Goal: Task Accomplishment & Management: Manage account settings

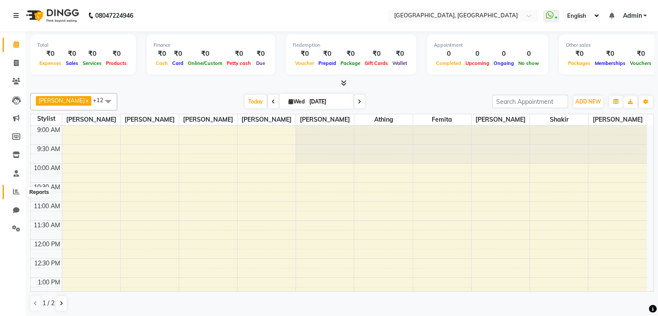
click at [16, 194] on icon at bounding box center [16, 191] width 6 height 6
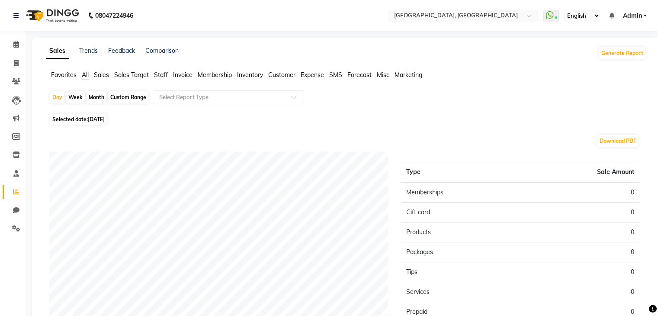
click at [94, 118] on span "[DATE]" at bounding box center [96, 119] width 17 height 6
select select "9"
select select "2025"
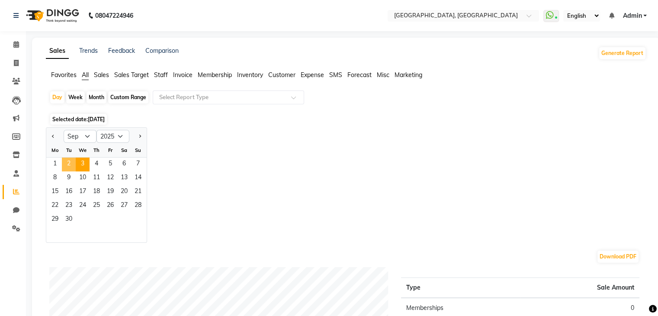
click at [66, 164] on span "2" at bounding box center [69, 165] width 14 height 14
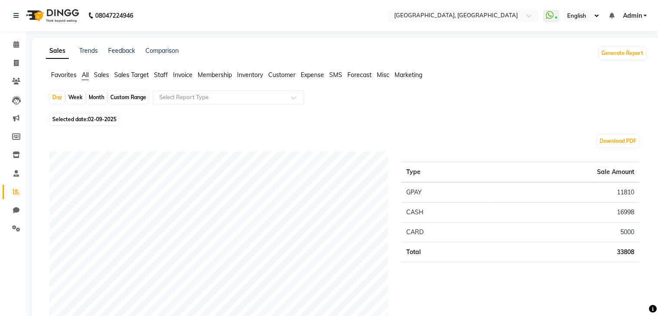
click at [157, 74] on span "Staff" at bounding box center [161, 75] width 14 height 8
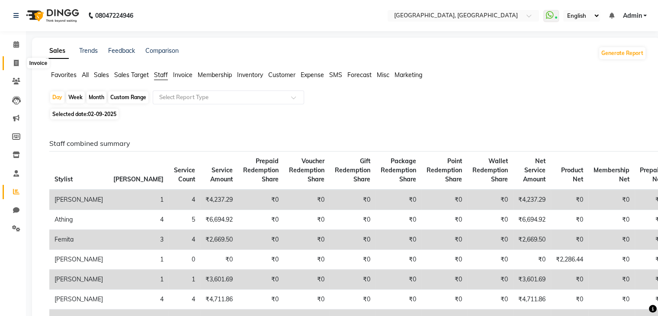
click at [13, 60] on span at bounding box center [16, 63] width 15 height 10
select select "service"
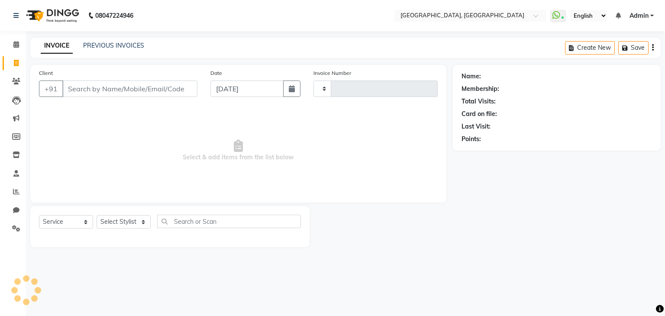
type input "1589"
select select "6682"
click at [110, 47] on link "PREVIOUS INVOICES" at bounding box center [113, 46] width 61 height 8
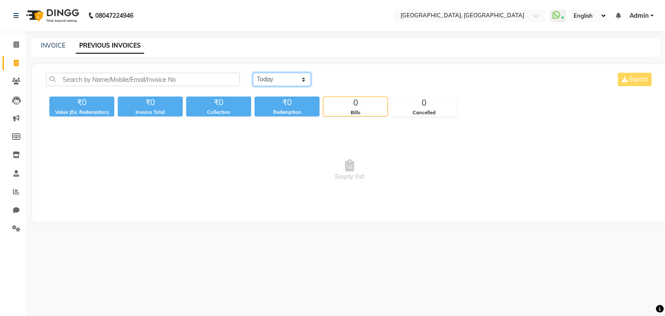
drag, startPoint x: 279, startPoint y: 81, endPoint x: 276, endPoint y: 105, distance: 24.4
click at [276, 105] on div "[DATE] [DATE] Custom Range Export ₹0 Value (Ex. Redemption) ₹0 Invoice Total ₹0…" at bounding box center [350, 95] width 618 height 44
select select "[DATE]"
click at [253, 73] on select "[DATE] [DATE] Custom Range" at bounding box center [282, 79] width 58 height 13
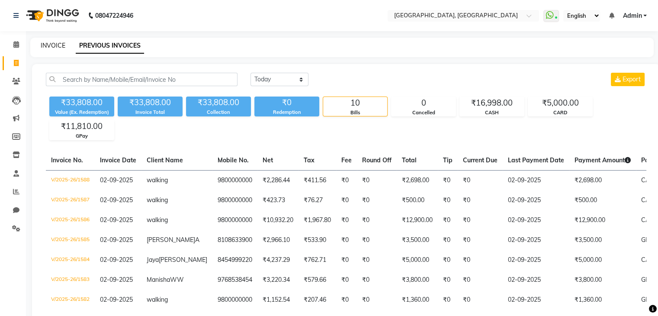
click at [44, 42] on link "INVOICE" at bounding box center [53, 46] width 25 height 8
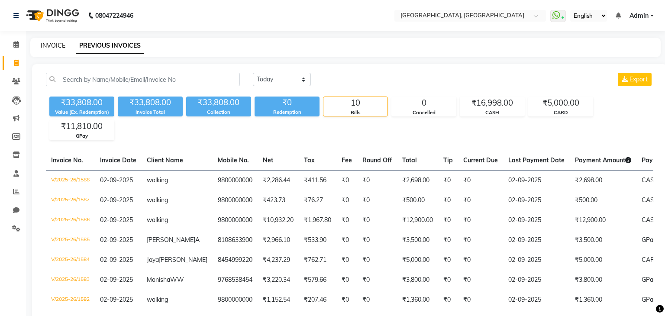
select select "6682"
select select "service"
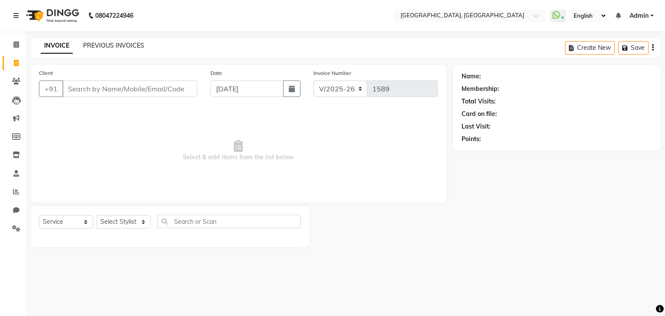
click at [129, 46] on link "PREVIOUS INVOICES" at bounding box center [113, 46] width 61 height 8
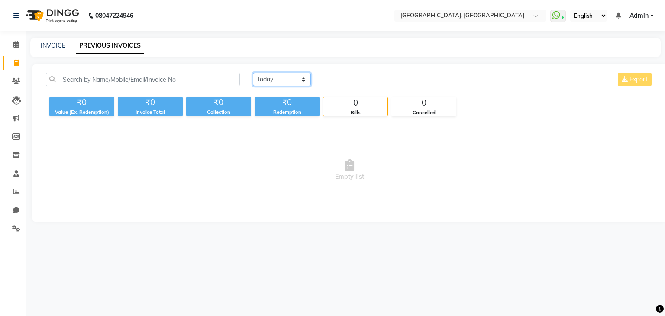
click at [292, 82] on select "[DATE] [DATE] Custom Range" at bounding box center [282, 79] width 58 height 13
select select "[DATE]"
click at [253, 73] on select "[DATE] [DATE] Custom Range" at bounding box center [282, 79] width 58 height 13
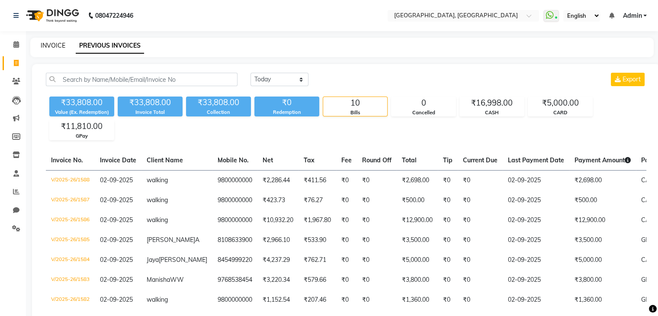
click at [45, 45] on link "INVOICE" at bounding box center [53, 46] width 25 height 8
select select "service"
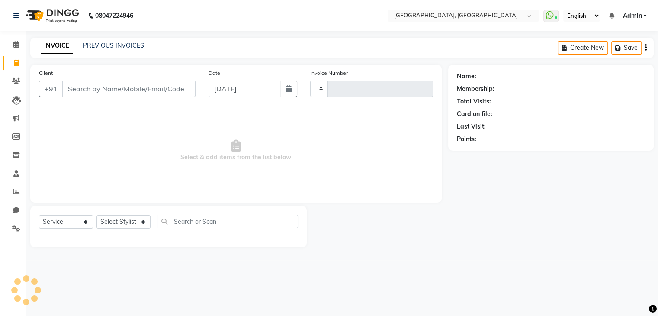
type input "1589"
type input "w"
select select "6682"
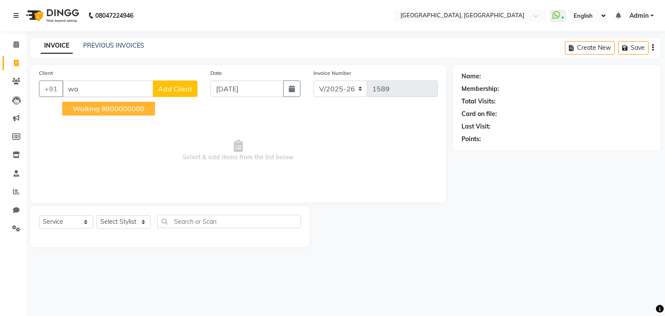
type input "w"
click at [130, 108] on ngb-highlight "7829638250" at bounding box center [151, 108] width 43 height 9
type input "7829638250"
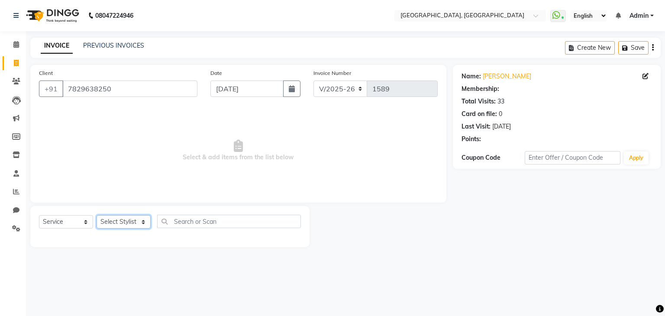
click at [123, 223] on select "Select Stylist Aarti paswan Ankit Arjun Athing Femita [PERSON_NAME] [PERSON_NAM…" at bounding box center [124, 221] width 54 height 13
select select "52158"
click at [97, 216] on select "Select Stylist Aarti paswan Ankit Arjun Athing Femita [PERSON_NAME] [PERSON_NAM…" at bounding box center [124, 221] width 54 height 13
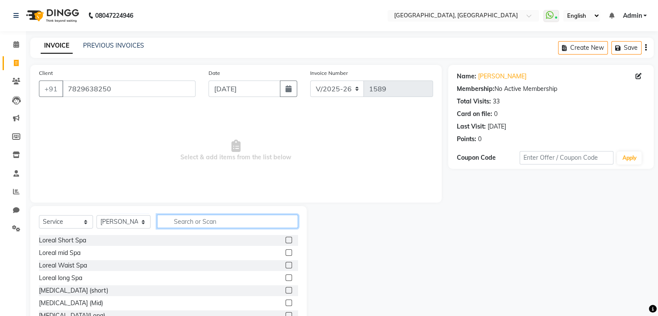
click at [183, 216] on input "text" at bounding box center [227, 221] width 141 height 13
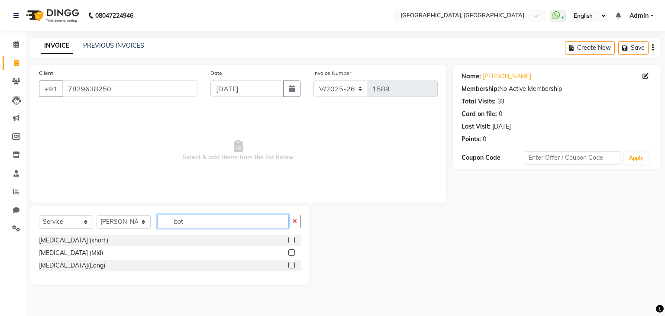
type input "bot"
click at [292, 253] on label at bounding box center [291, 252] width 6 height 6
click at [292, 253] on input "checkbox" at bounding box center [291, 253] width 6 height 6
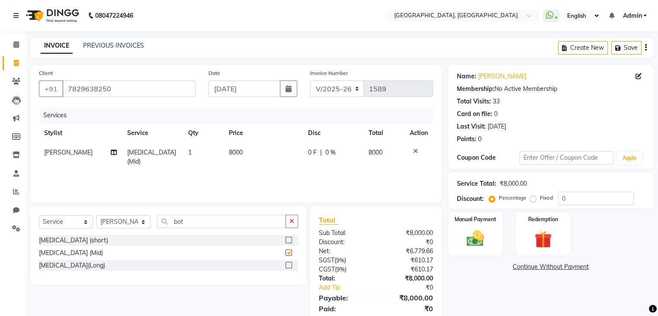
click at [268, 161] on td "8000" at bounding box center [263, 157] width 79 height 29
checkbox input "false"
select select "52158"
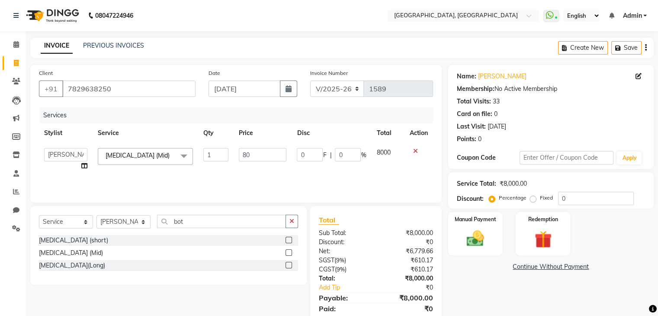
type input "8"
type input "7000"
click at [481, 235] on img at bounding box center [475, 239] width 29 height 21
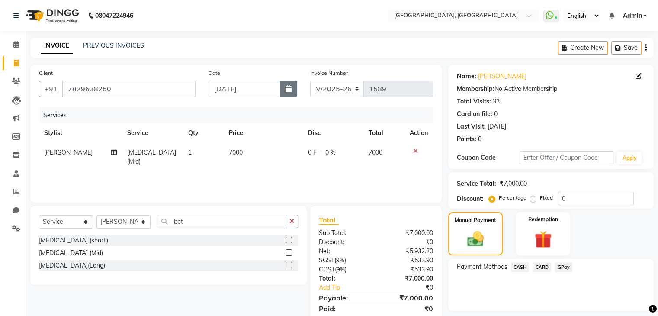
click at [290, 91] on icon "button" at bounding box center [289, 88] width 6 height 7
select select "9"
select select "2025"
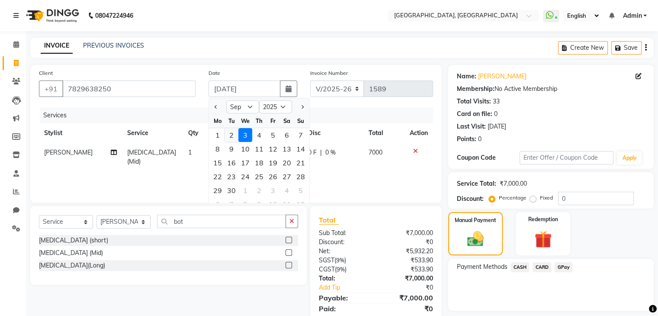
click at [227, 139] on div "2" at bounding box center [232, 135] width 14 height 14
type input "02-09-2025"
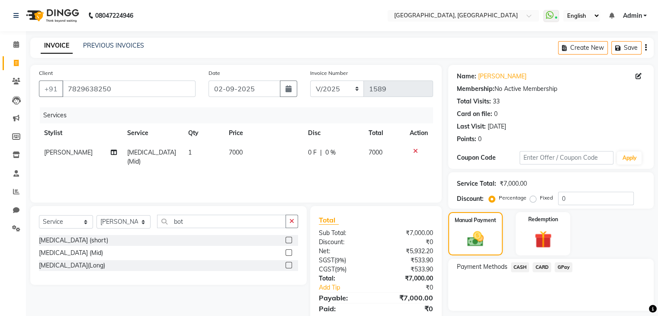
click at [561, 265] on span "GPay" at bounding box center [564, 267] width 18 height 10
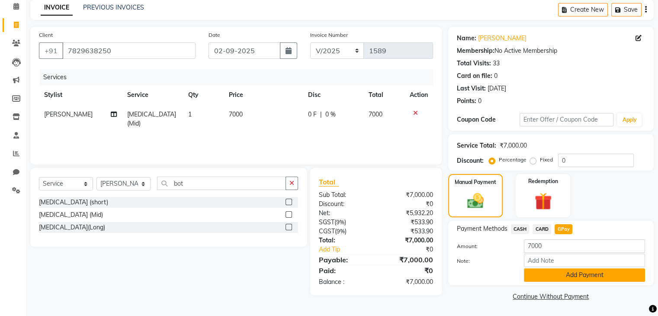
click at [552, 274] on button "Add Payment" at bounding box center [584, 274] width 121 height 13
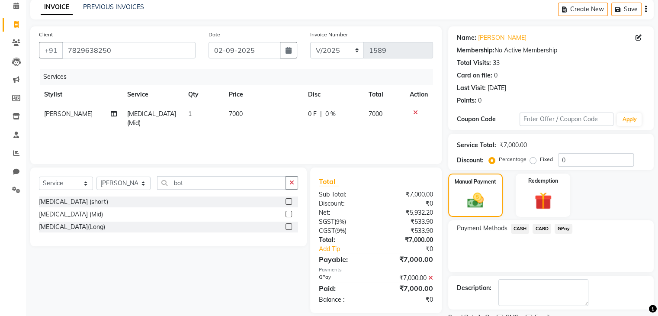
scroll to position [74, 0]
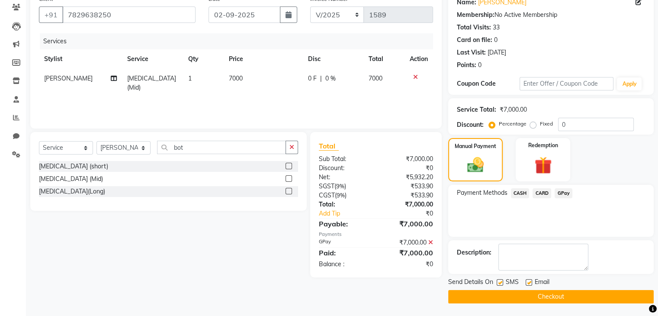
click at [552, 299] on button "Checkout" at bounding box center [551, 296] width 206 height 13
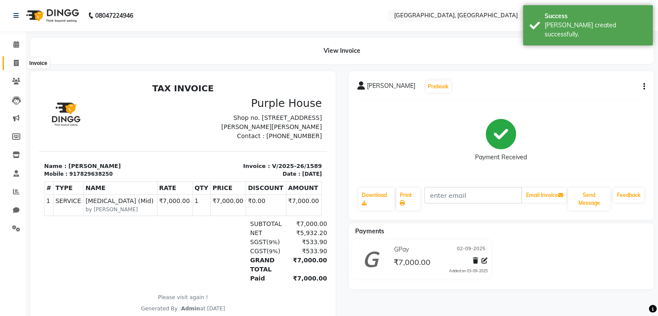
click at [12, 58] on span at bounding box center [16, 63] width 15 height 10
select select "6682"
select select "service"
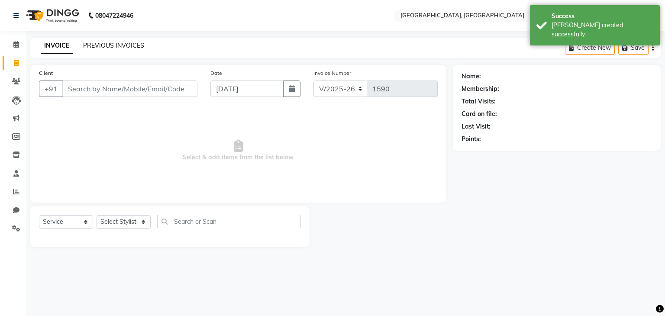
click at [102, 47] on link "PREVIOUS INVOICES" at bounding box center [113, 46] width 61 height 8
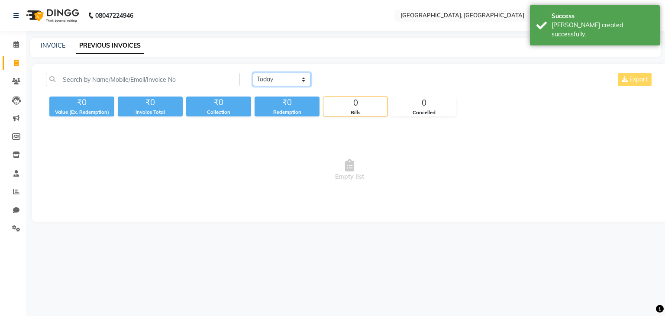
click at [280, 85] on select "[DATE] [DATE] Custom Range" at bounding box center [282, 79] width 58 height 13
select select "[DATE]"
click at [253, 73] on select "[DATE] [DATE] Custom Range" at bounding box center [282, 79] width 58 height 13
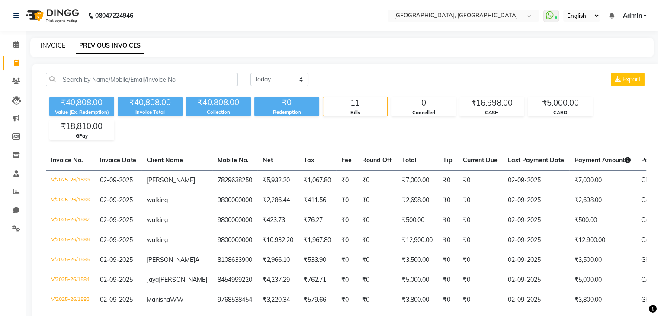
click at [52, 48] on link "INVOICE" at bounding box center [53, 46] width 25 height 8
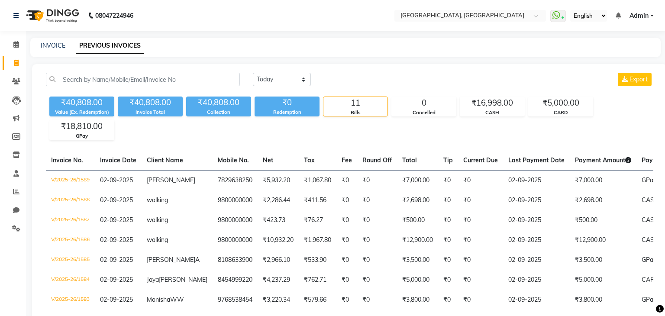
select select "6682"
select select "service"
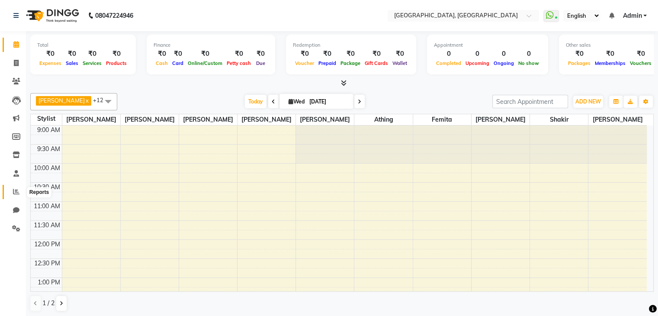
click at [19, 192] on icon at bounding box center [16, 191] width 6 height 6
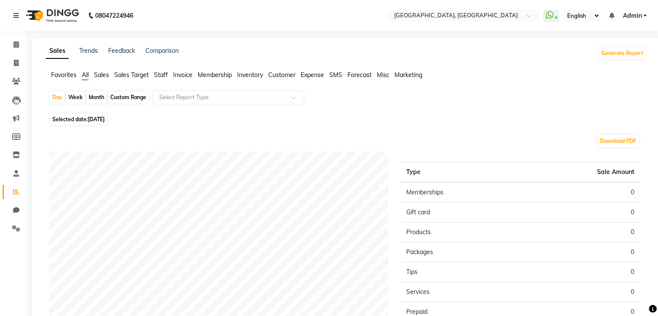
click at [157, 78] on span "Staff" at bounding box center [161, 75] width 14 height 8
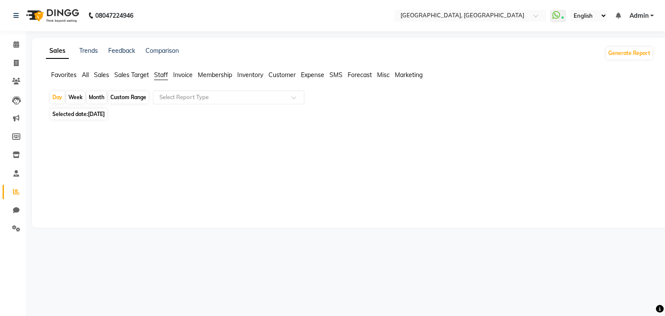
click at [95, 115] on span "[DATE]" at bounding box center [96, 114] width 17 height 6
select select "9"
select select "2025"
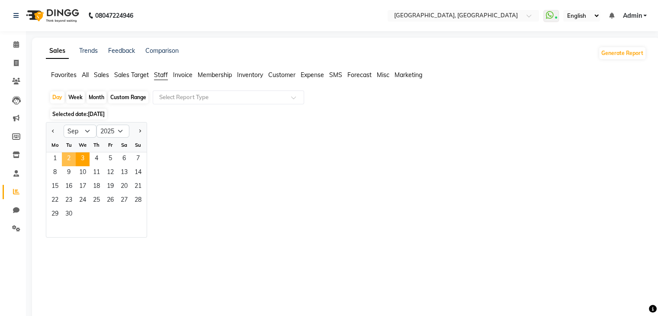
click at [71, 158] on span "2" at bounding box center [69, 159] width 14 height 14
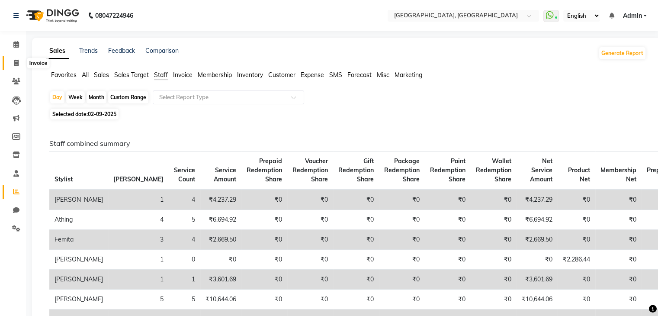
click at [12, 64] on span at bounding box center [16, 63] width 15 height 10
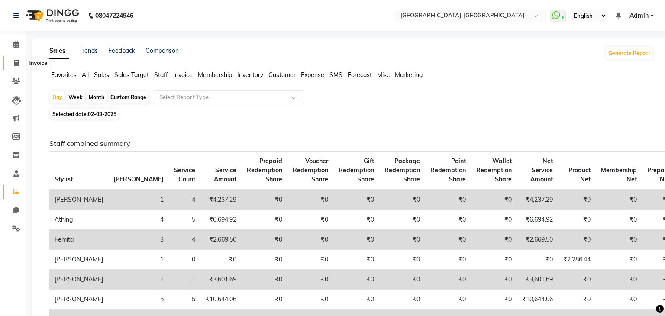
select select "6682"
select select "service"
